Goal: Complete application form

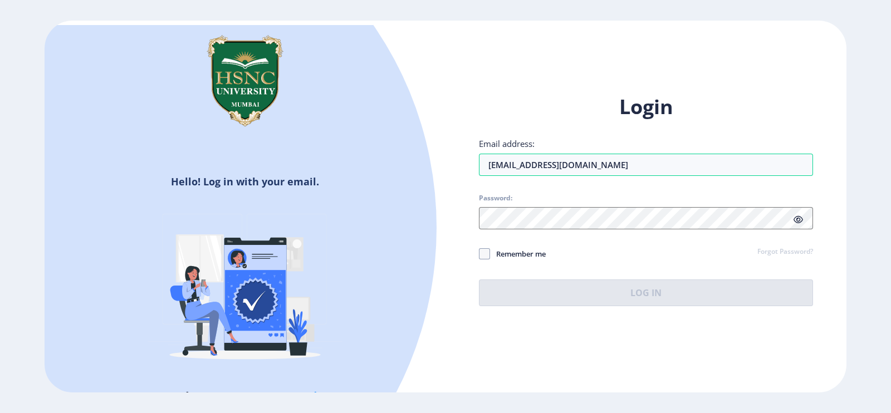
type input "[EMAIL_ADDRESS][DOMAIN_NAME]"
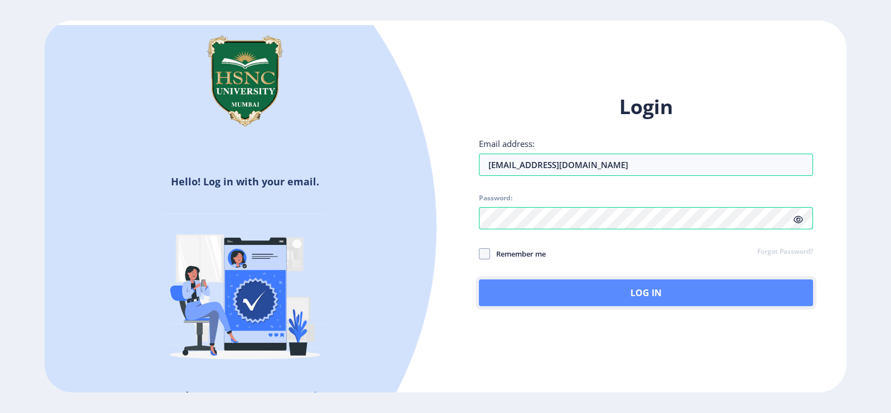
click at [523, 287] on button "Log In" at bounding box center [646, 293] width 334 height 27
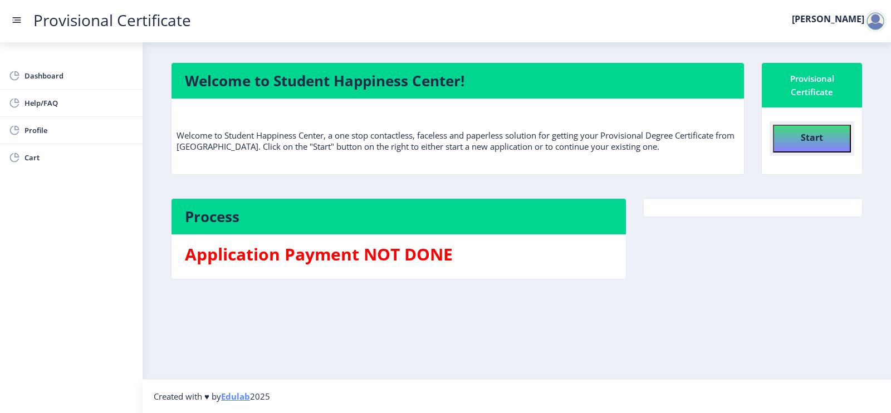
click at [829, 147] on button "Start" at bounding box center [812, 139] width 78 height 28
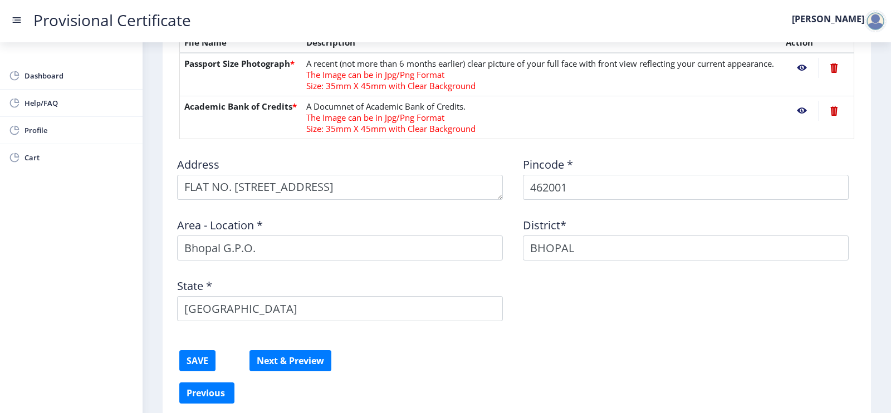
click at [329, 111] on td "A Documnet of Academic Bank of Credits. The Image can be in Jpg/Png Format Size…" at bounding box center [542, 117] width 480 height 43
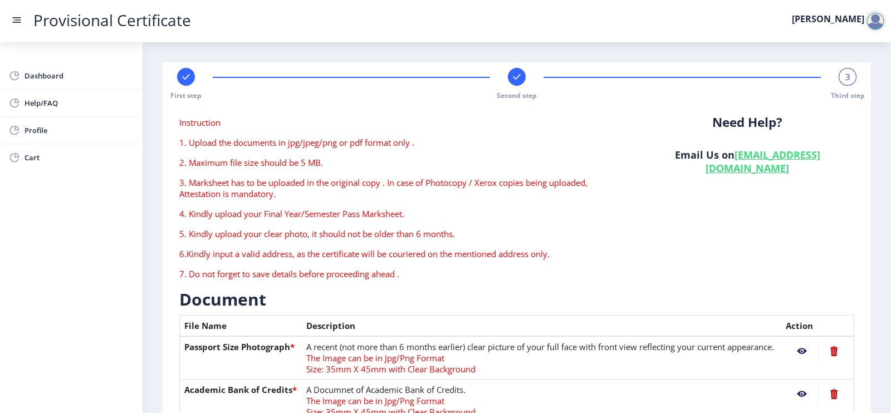
click at [191, 79] on rect at bounding box center [185, 76] width 11 height 11
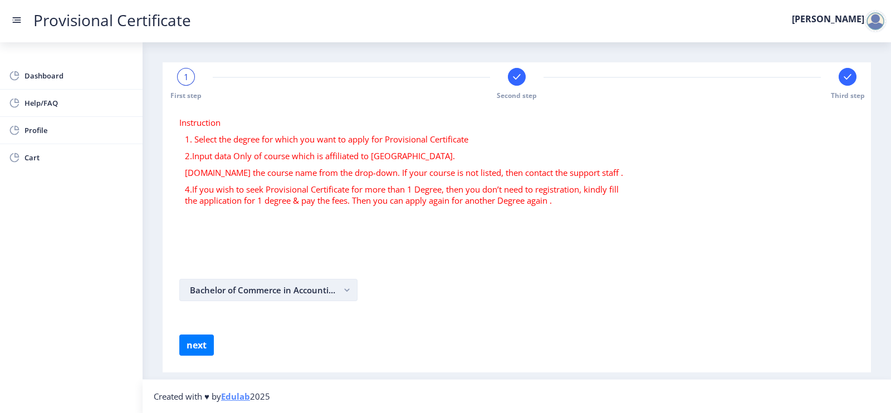
click at [297, 291] on button "Bachelor of Commerce in Accounting and Finance" at bounding box center [268, 290] width 178 height 22
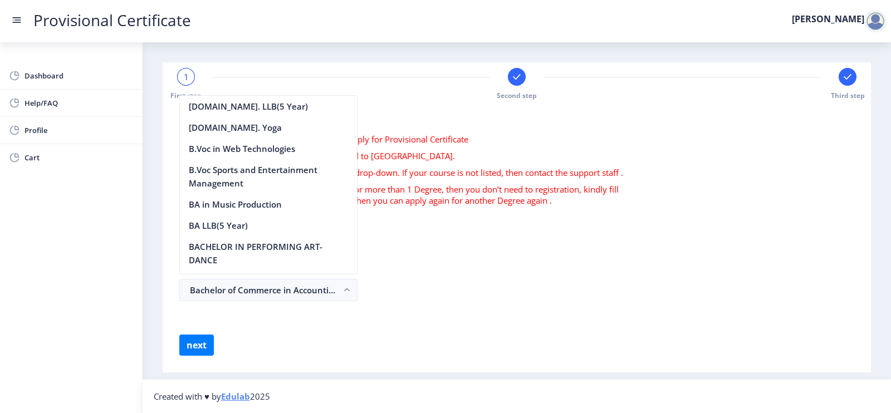
scroll to position [929, 0]
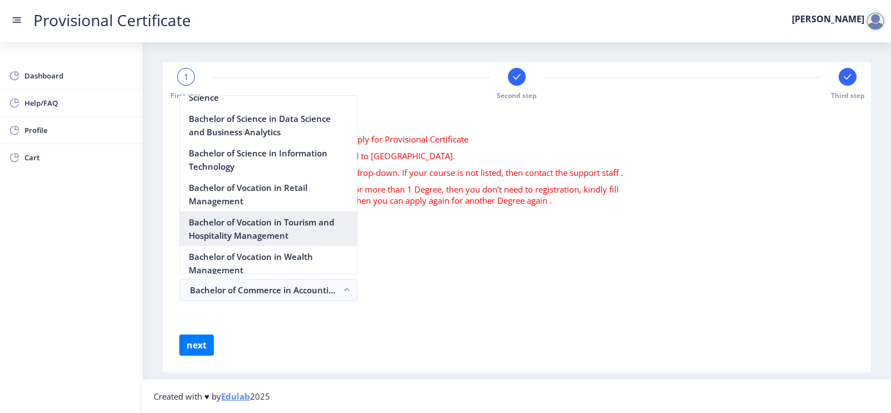
click at [291, 246] on nb-option "Bachelor of Vocation in Tourism and Hospitality Management" at bounding box center [268, 229] width 177 height 35
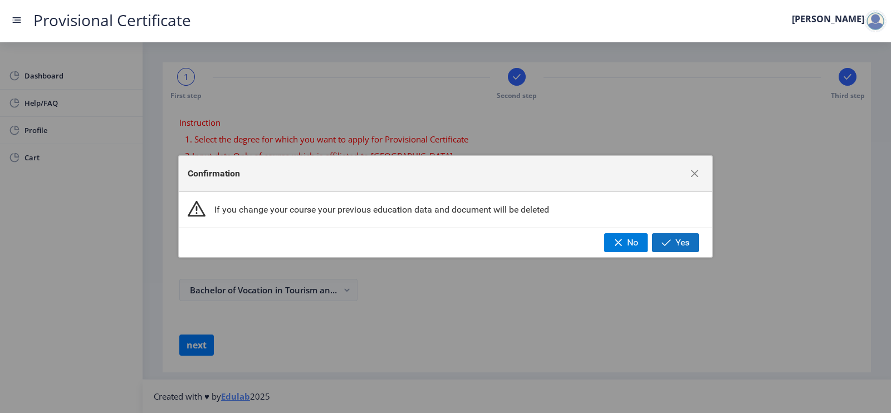
click at [666, 237] on button "Yes" at bounding box center [675, 242] width 47 height 19
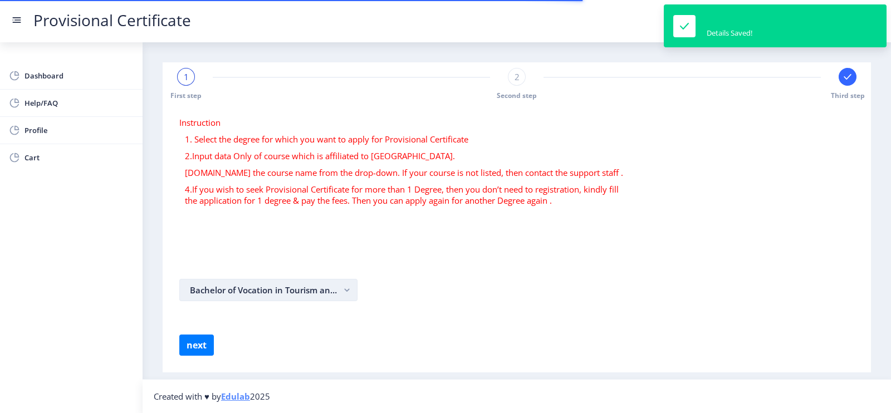
select select
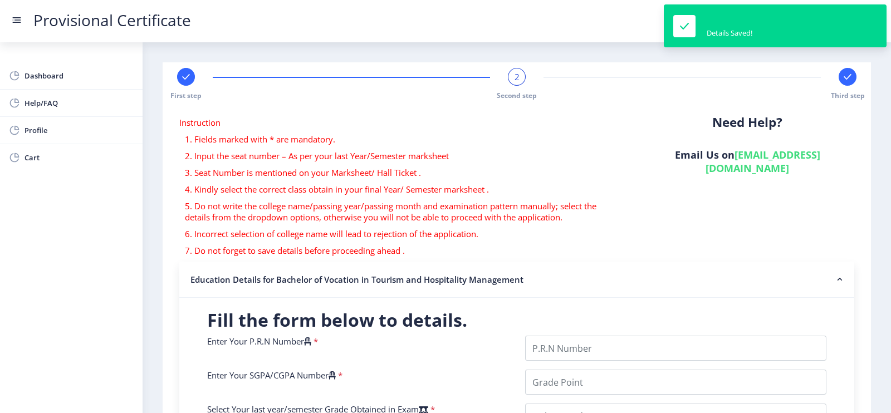
click at [290, 286] on nb-accordion-item-header "Education Details for Bachelor of Vocation in Tourism and Hospitality Management" at bounding box center [516, 280] width 675 height 36
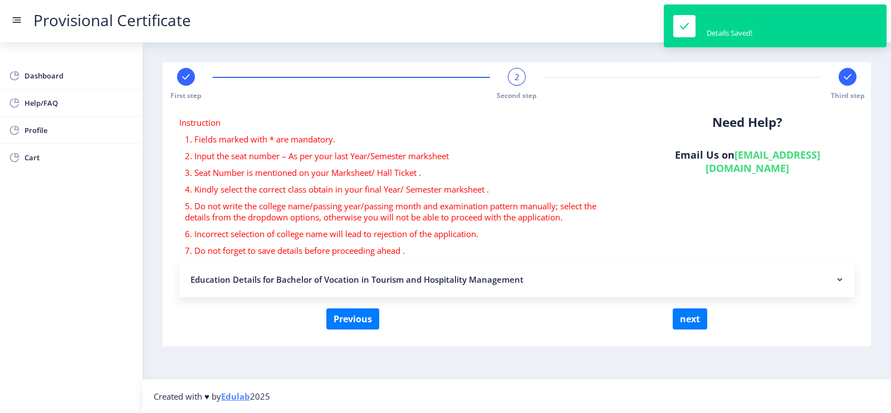
click at [184, 74] on rect at bounding box center [185, 76] width 11 height 11
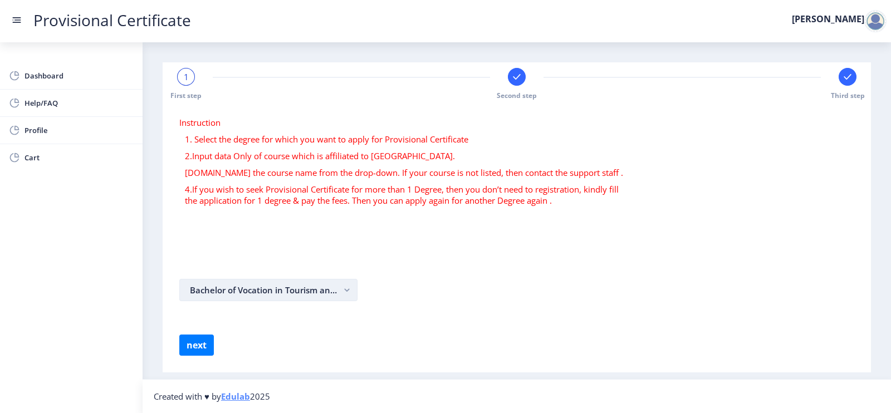
click at [242, 299] on button "Bachelor of Vocation in Tourism and Hospitality Management" at bounding box center [268, 290] width 178 height 22
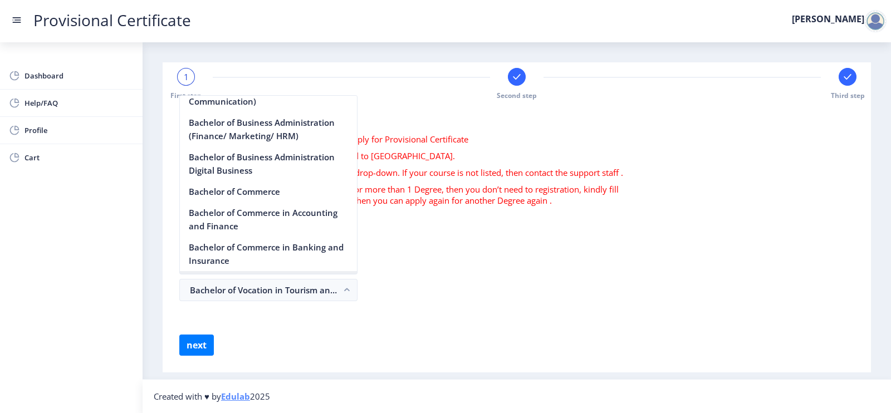
scroll to position [329, 0]
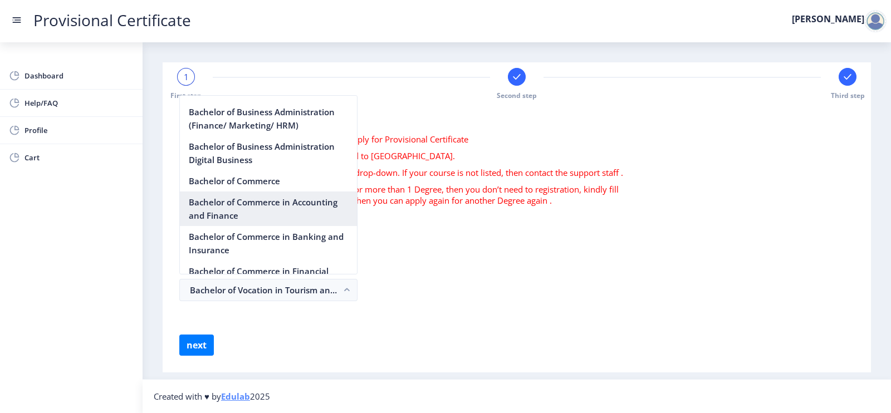
click at [234, 212] on nb-option "Bachelor of Commerce in Accounting and Finance" at bounding box center [268, 209] width 177 height 35
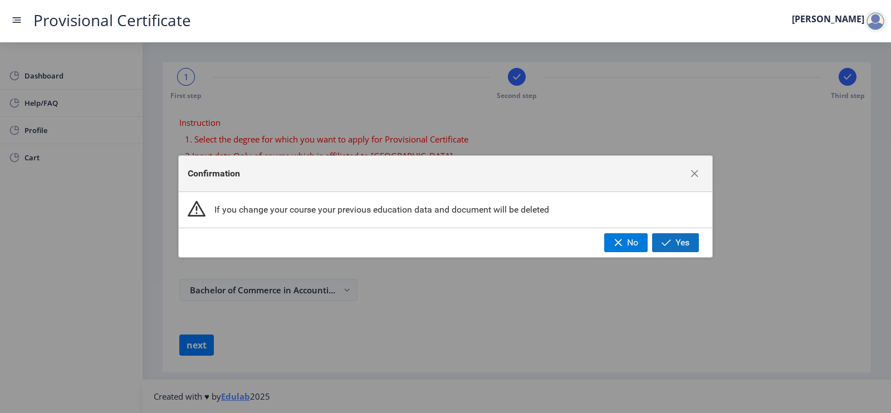
click at [675, 243] on button "Yes" at bounding box center [675, 242] width 47 height 19
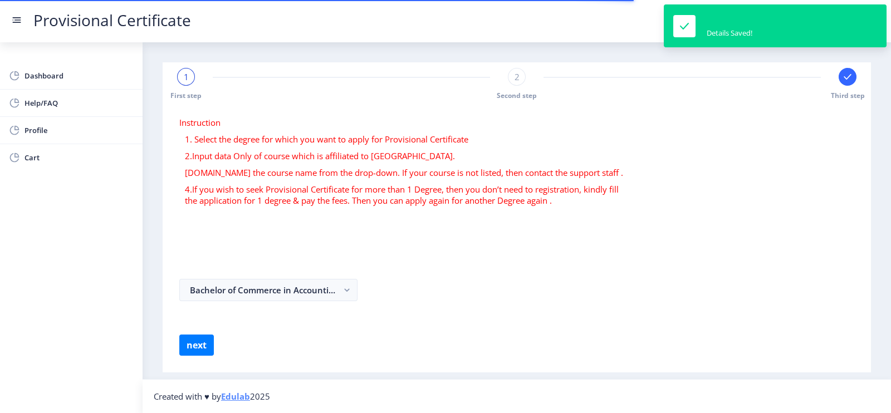
select select
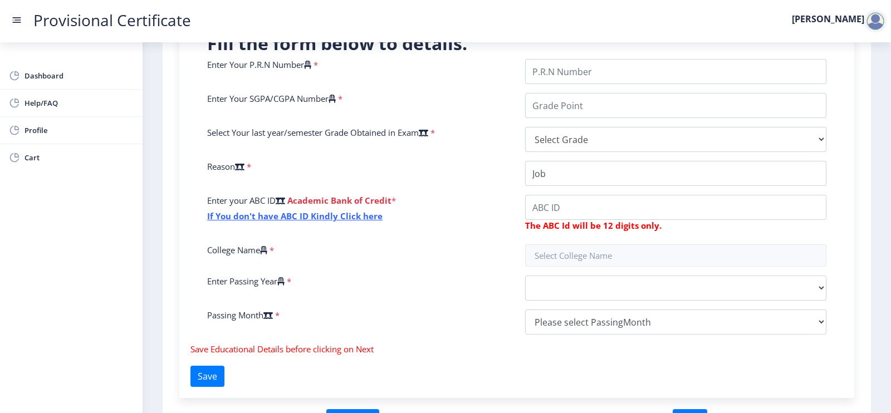
scroll to position [243, 0]
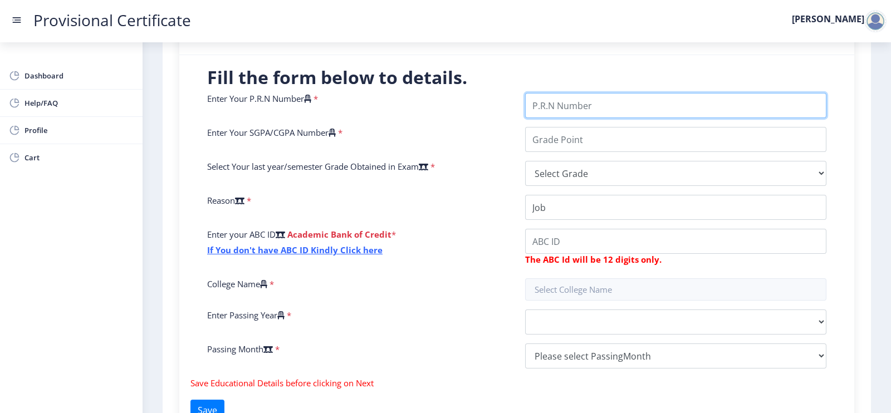
click at [565, 98] on input "Enter Your P.R.N Number" at bounding box center [675, 105] width 301 height 25
paste input "2022230110090080"
type input "2022230110090080"
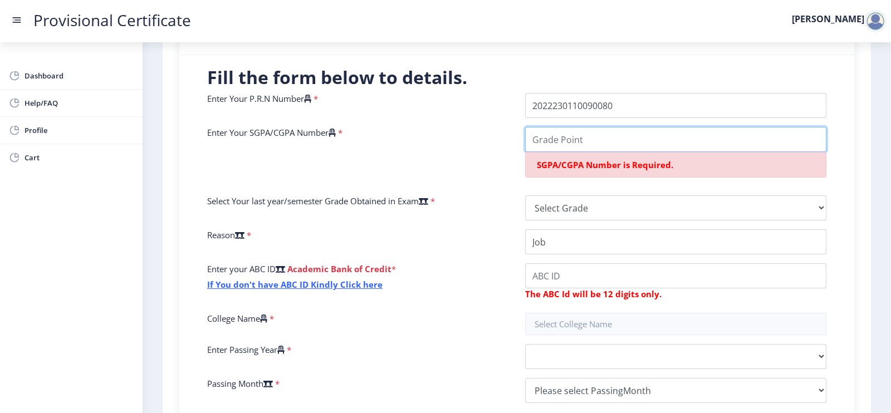
paste input "8.47"
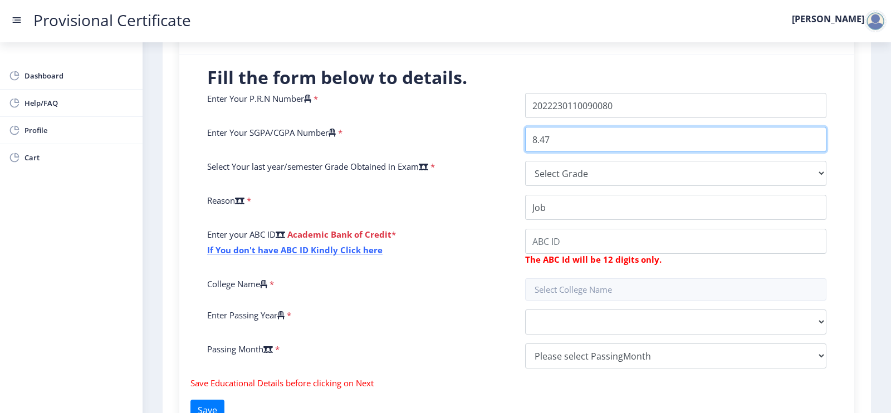
type input "8.47"
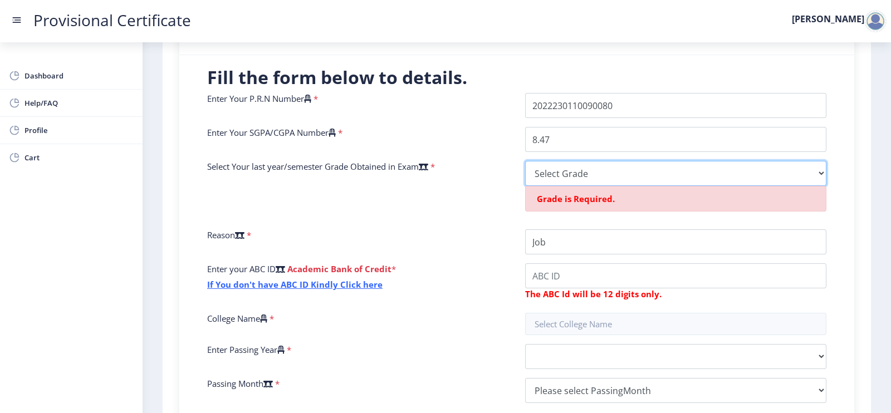
click at [537, 180] on select "Select Grade O A+ A B+ B C D F(Fail)" at bounding box center [675, 173] width 301 height 25
select select "A"
click at [525, 161] on select "Select Grade O A+ A B+ B C D F(Fail)" at bounding box center [675, 173] width 301 height 25
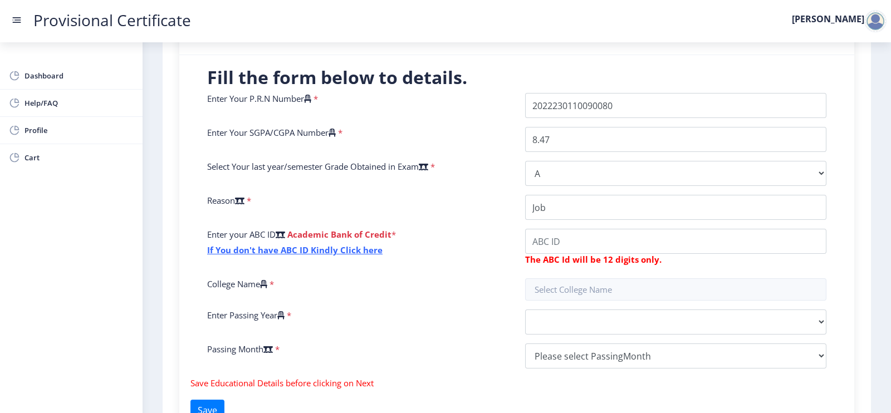
click at [446, 248] on div "Enter your ABC ID Academic Bank of Credit * If You don't have ABC ID Kindly Cli…" at bounding box center [358, 249] width 318 height 41
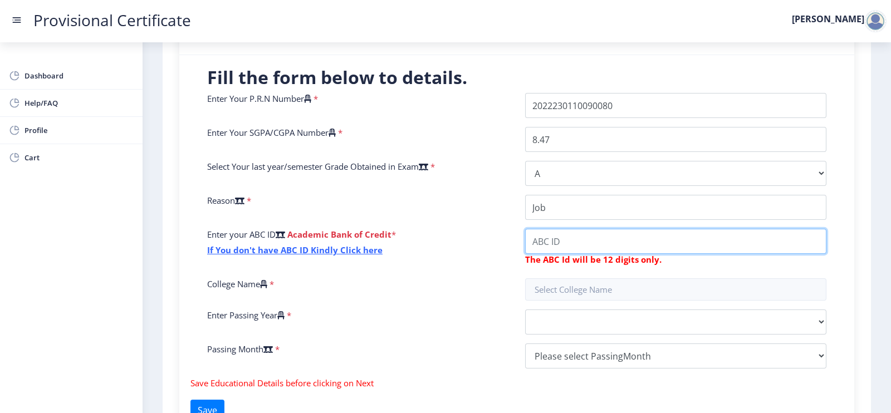
click at [557, 252] on input "College Name" at bounding box center [675, 241] width 301 height 25
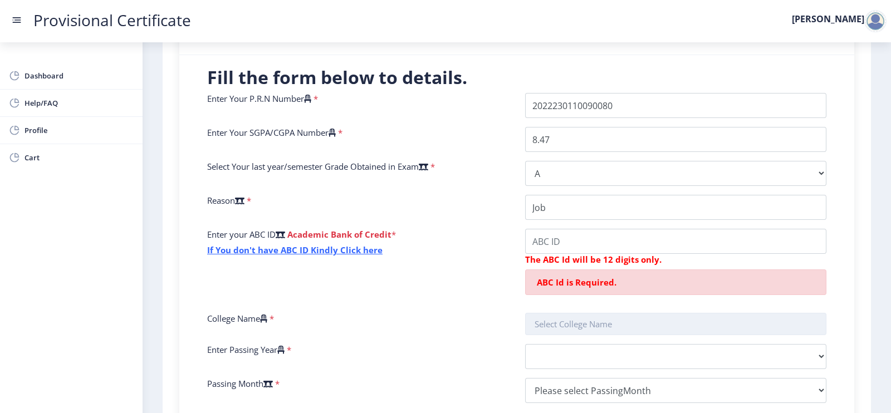
click at [598, 324] on input "text" at bounding box center [675, 324] width 301 height 22
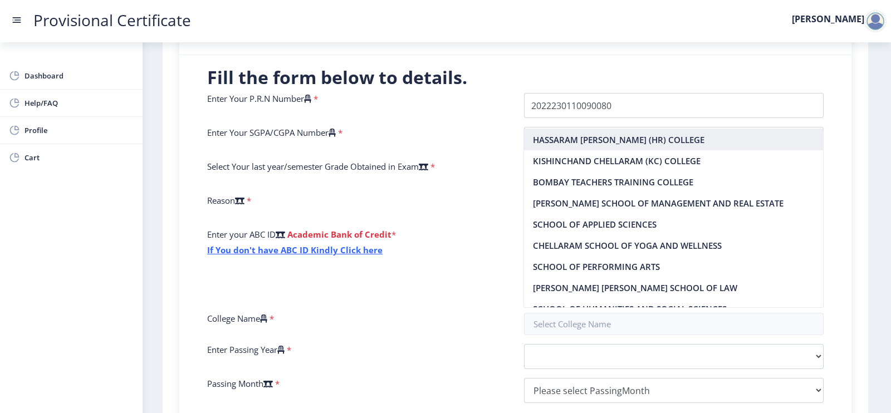
click at [575, 144] on nb-option "HASSARAM [PERSON_NAME] (HR) COLLEGE" at bounding box center [673, 139] width 299 height 21
type input "HASSARAM [PERSON_NAME] (HR) COLLEGE"
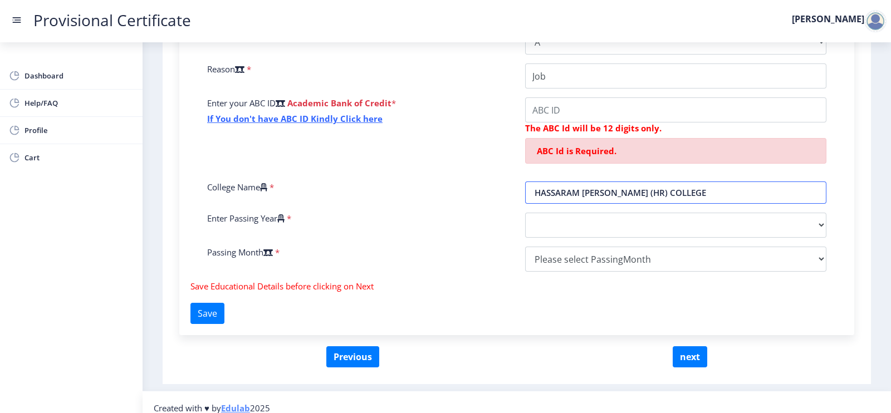
scroll to position [385, 0]
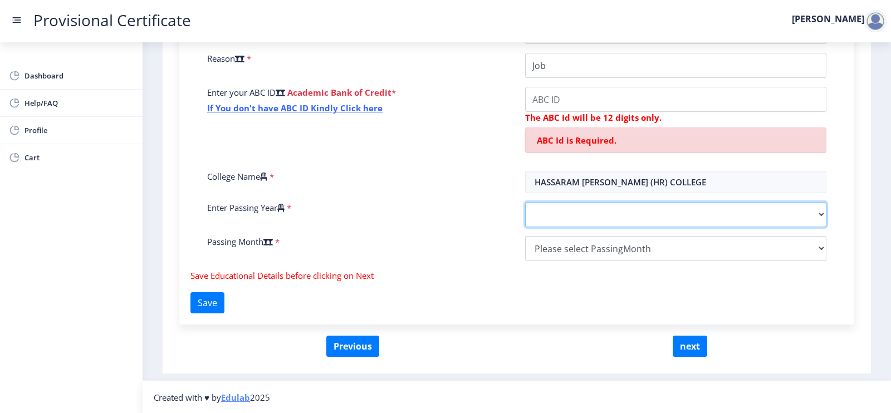
click at [540, 214] on select "2025 2024 2023 2022 2021 2020 2019 2018 2017 2016 2015 2014 2013 2012 2011 2010…" at bounding box center [675, 214] width 301 height 25
select select "2025"
click at [525, 202] on select "2025 2024 2023 2022 2021 2020 2019 2018 2017 2016 2015 2014 2013 2012 2011 2010…" at bounding box center [675, 214] width 301 height 25
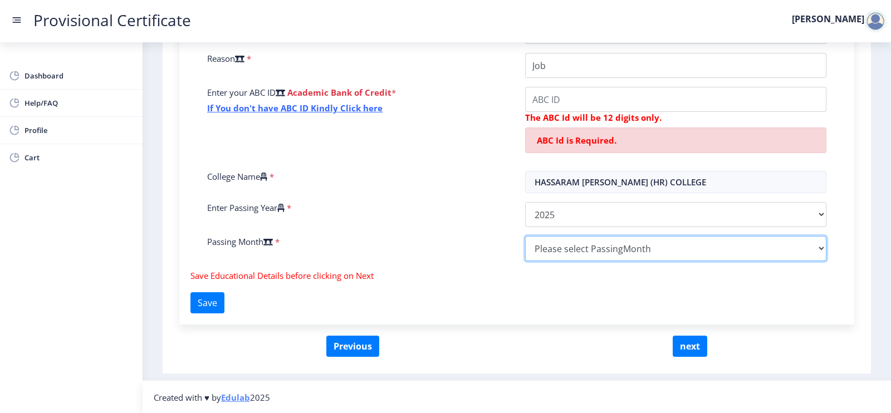
click at [582, 247] on select "Please select PassingMonth (01) January (02) February (03) March (04) April (05…" at bounding box center [675, 248] width 301 height 25
select select "June"
click at [525, 236] on select "Please select PassingMonth (01) January (02) February (03) March (04) April (05…" at bounding box center [675, 248] width 301 height 25
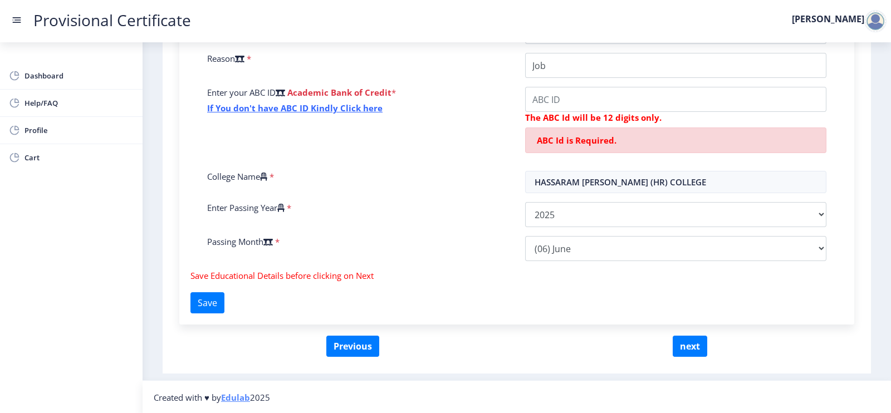
click at [462, 227] on div "Enter Your P.R.N Number * Enter Your SGPA/CGPA Number * 8.47 Select Your last y…" at bounding box center [517, 110] width 636 height 319
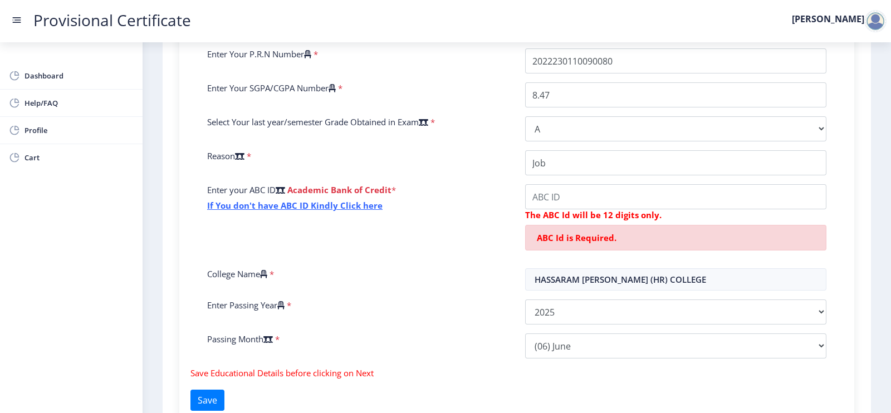
scroll to position [289, 0]
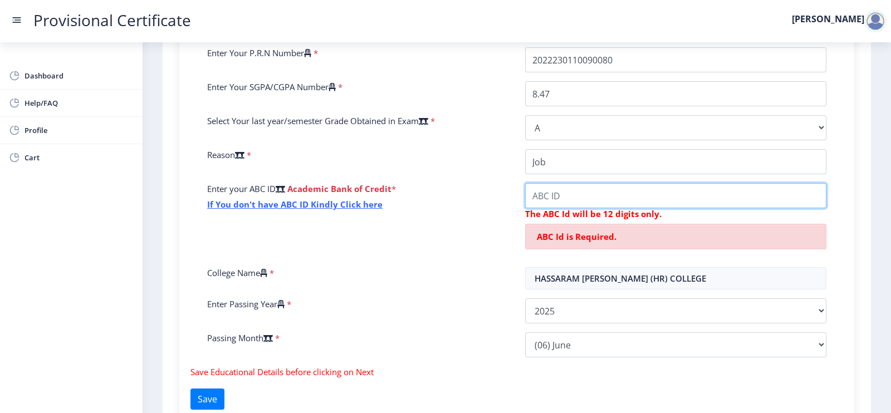
click at [544, 195] on input "College Name" at bounding box center [675, 195] width 301 height 25
paste input "363899530537"
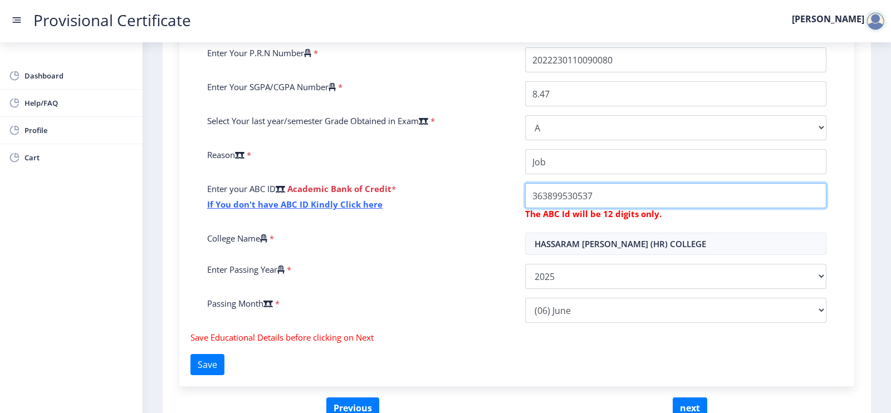
type input "363899530537"
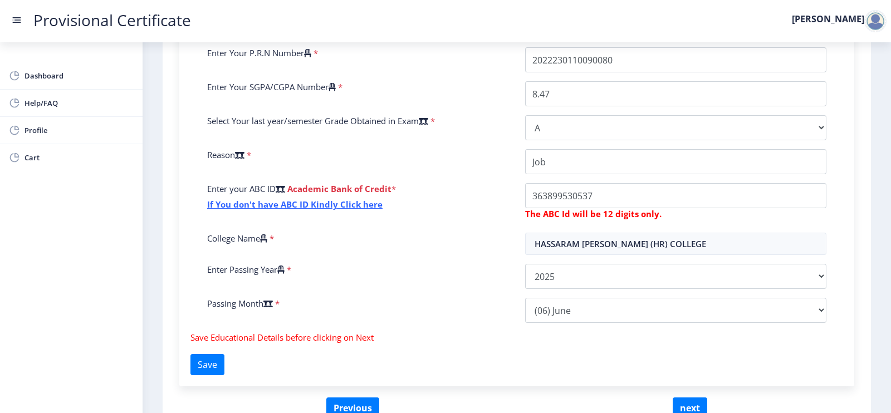
click at [496, 206] on div "Enter your ABC ID Academic Bank of Credit * If You don't have ABC ID Kindly Cli…" at bounding box center [358, 203] width 318 height 41
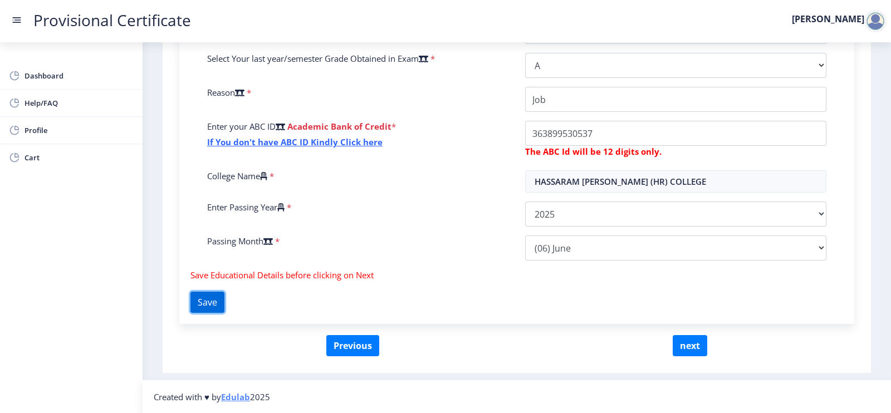
click at [224, 302] on button "Save" at bounding box center [207, 302] width 34 height 21
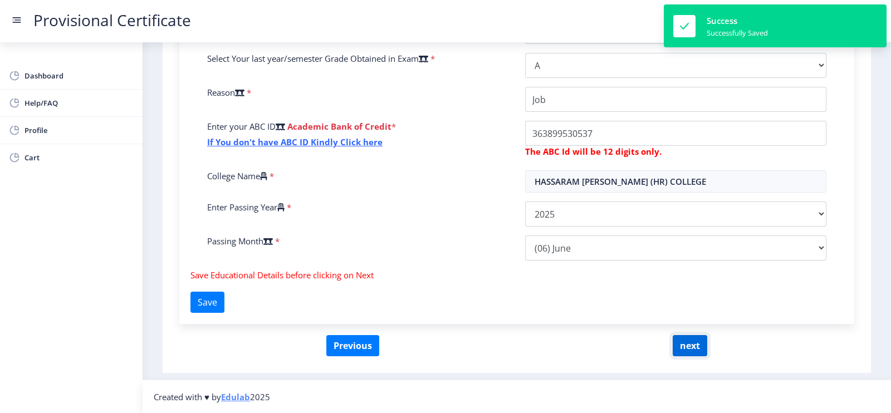
click at [685, 341] on button "next" at bounding box center [690, 345] width 35 height 21
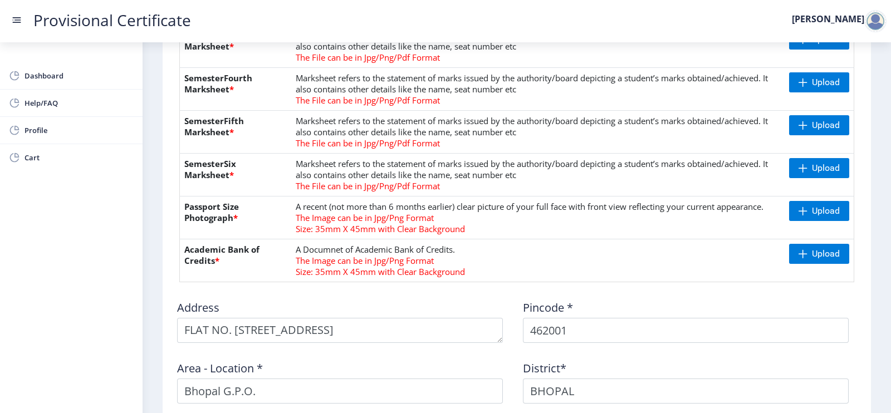
scroll to position [398, 0]
